Goal: Task Accomplishment & Management: Manage account settings

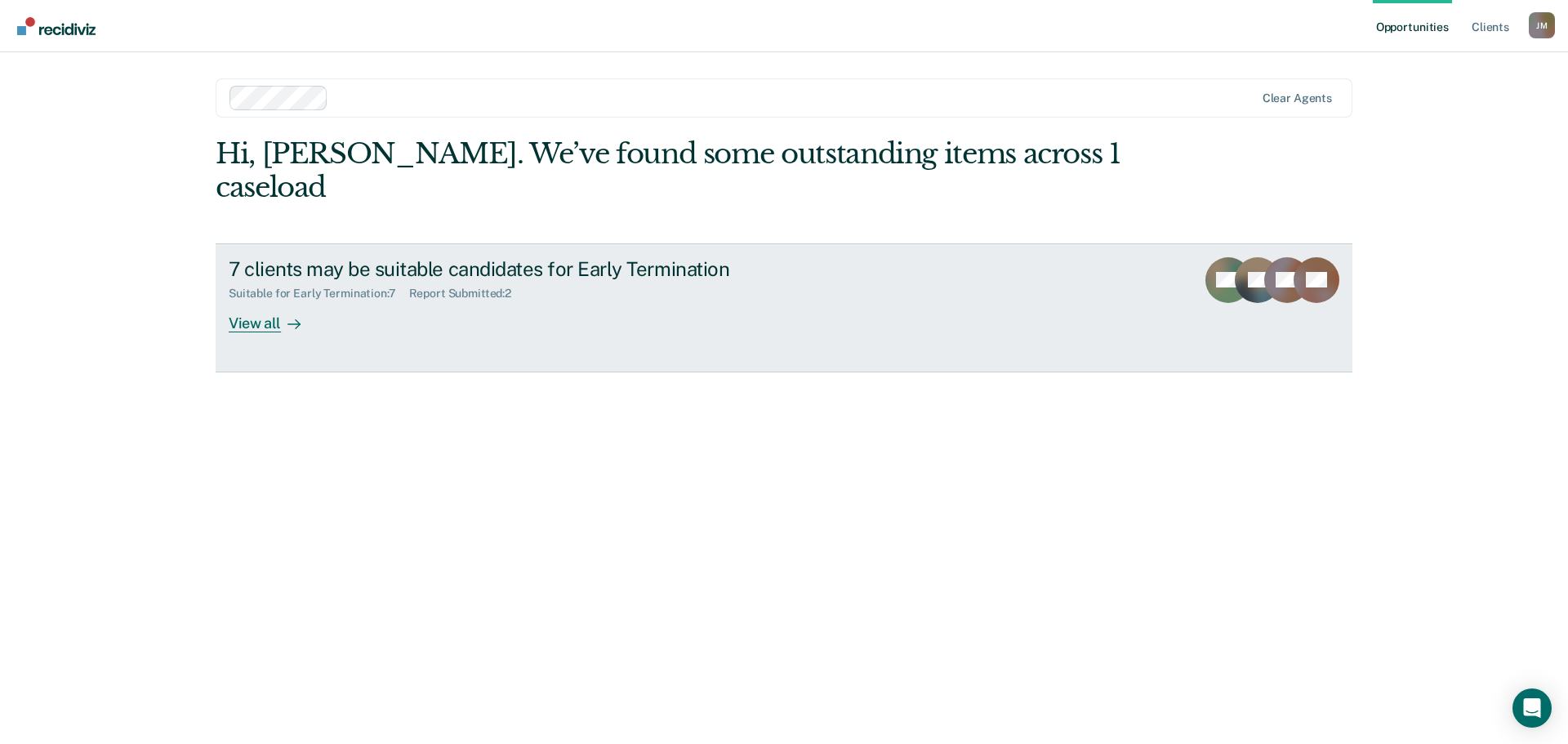
click at [402, 258] on div "7 clients may be suitable candidates for Early Termination" at bounding box center [515, 269] width 573 height 24
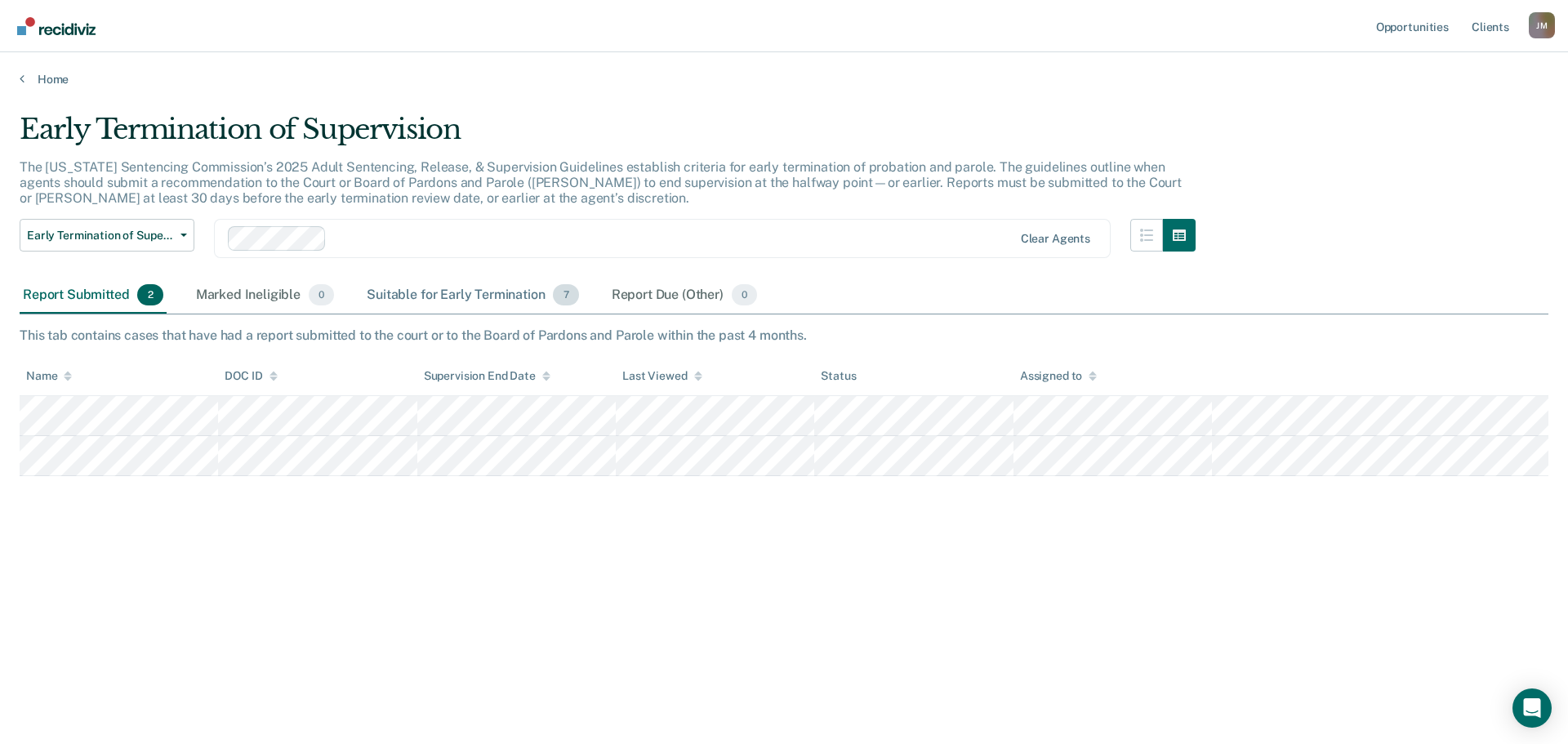
click at [529, 289] on div "Suitable for Early Termination 7" at bounding box center [473, 295] width 218 height 36
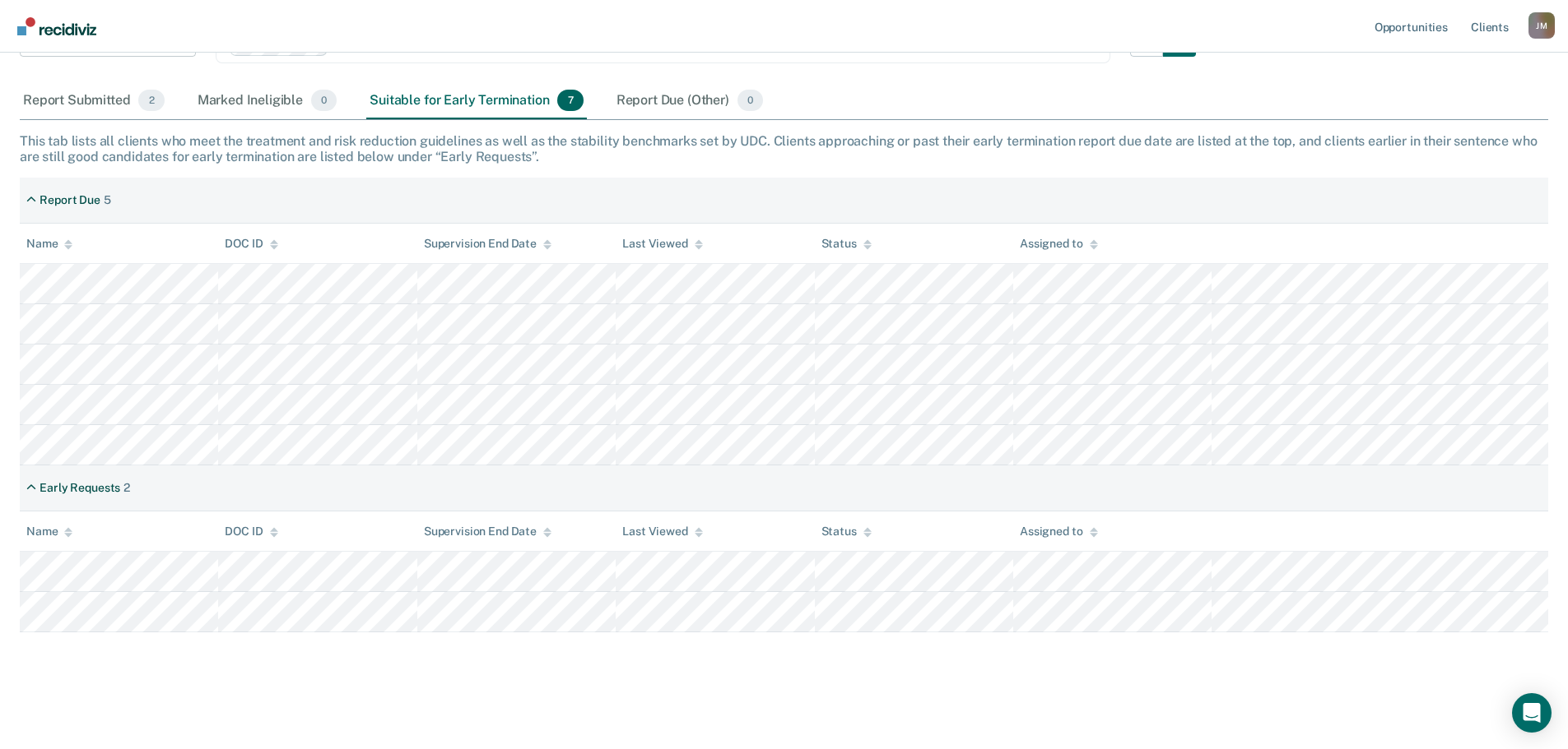
scroll to position [198, 0]
